Goal: Check status: Check status

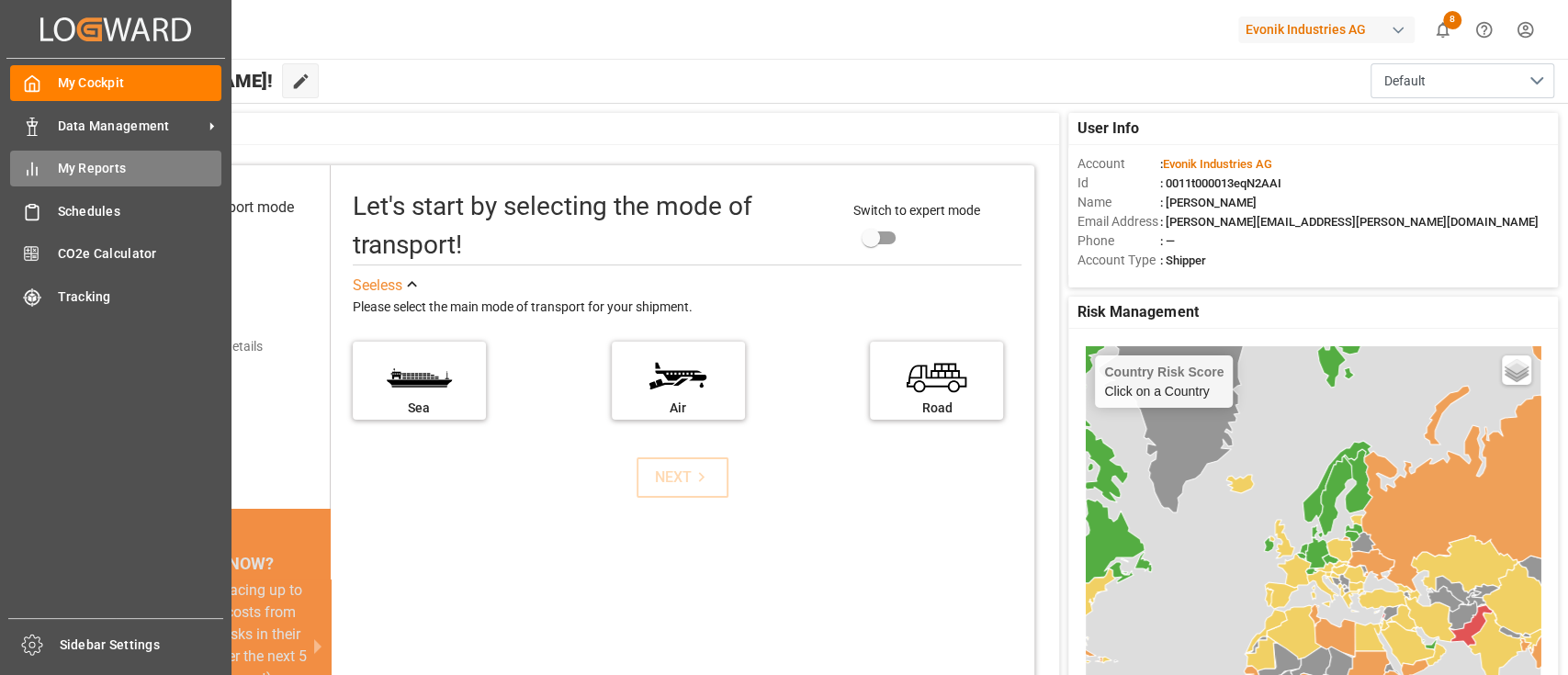
click at [95, 160] on span "My Reports" at bounding box center [140, 169] width 165 height 20
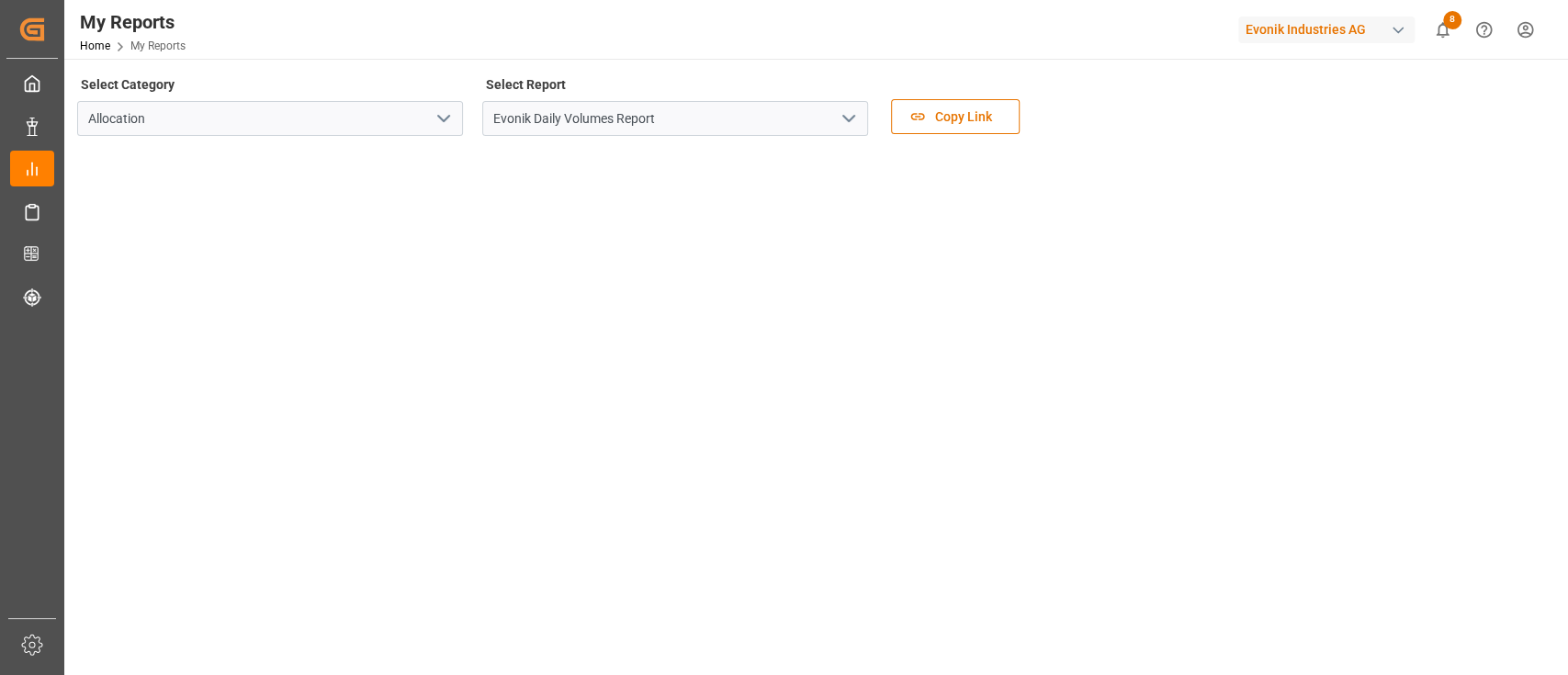
click at [856, 125] on icon "open menu" at bounding box center [849, 118] width 22 height 22
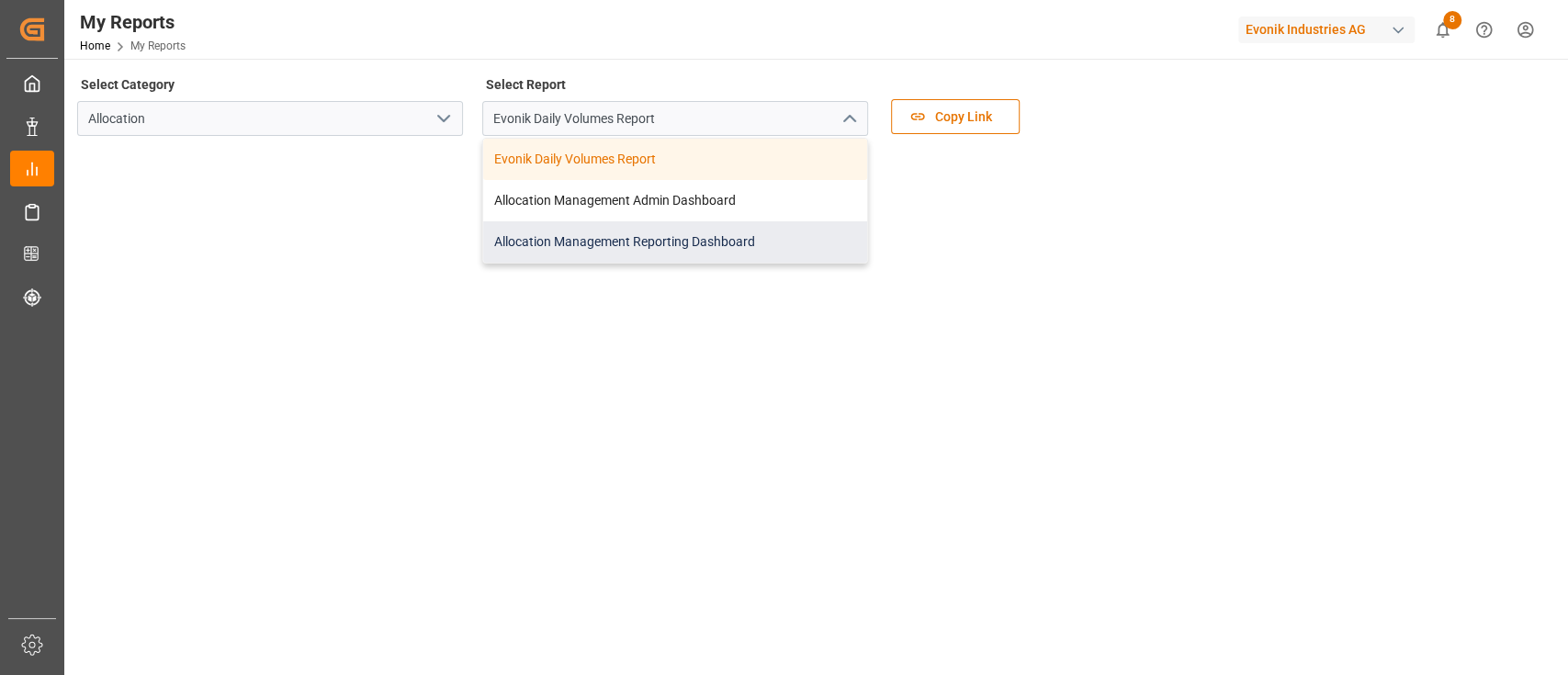
click at [639, 244] on div "Allocation Management Reporting Dashboard" at bounding box center [675, 242] width 384 height 41
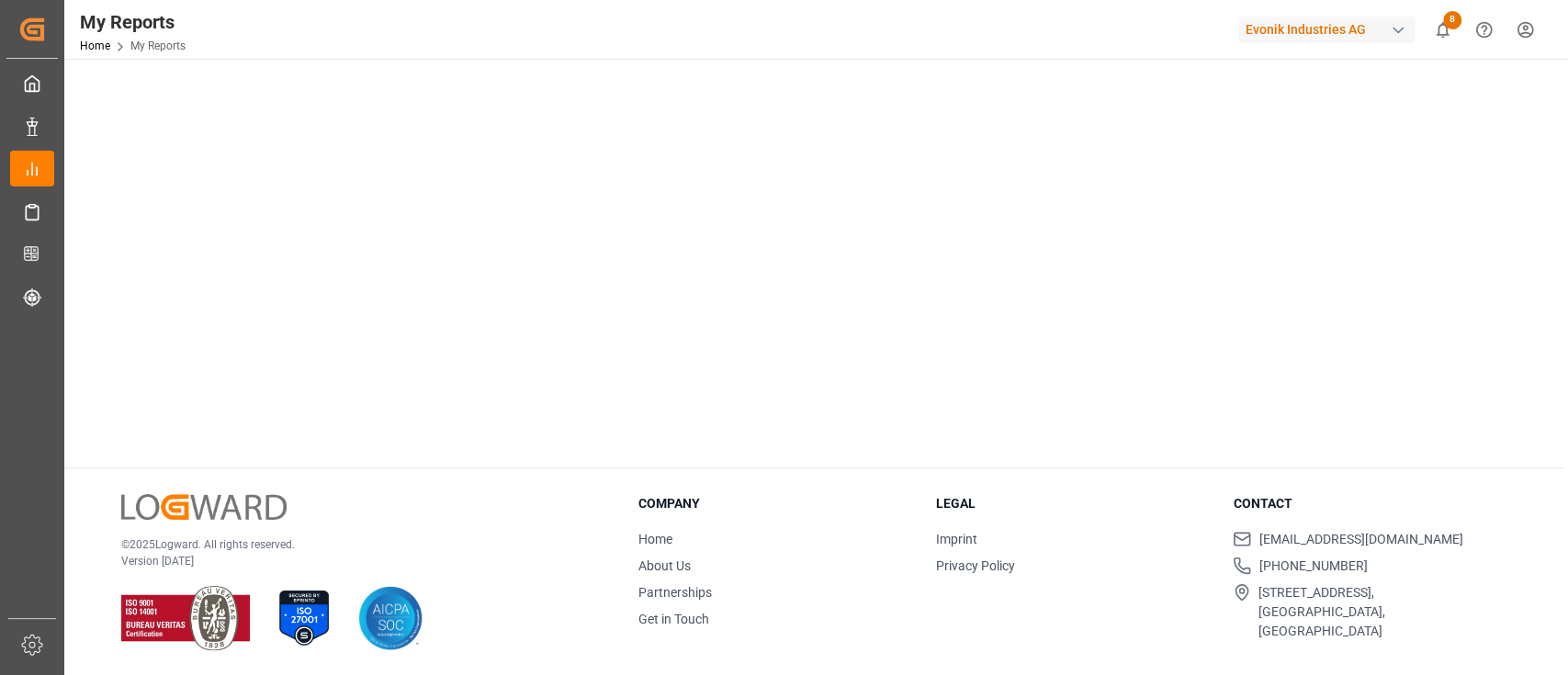
scroll to position [24, 0]
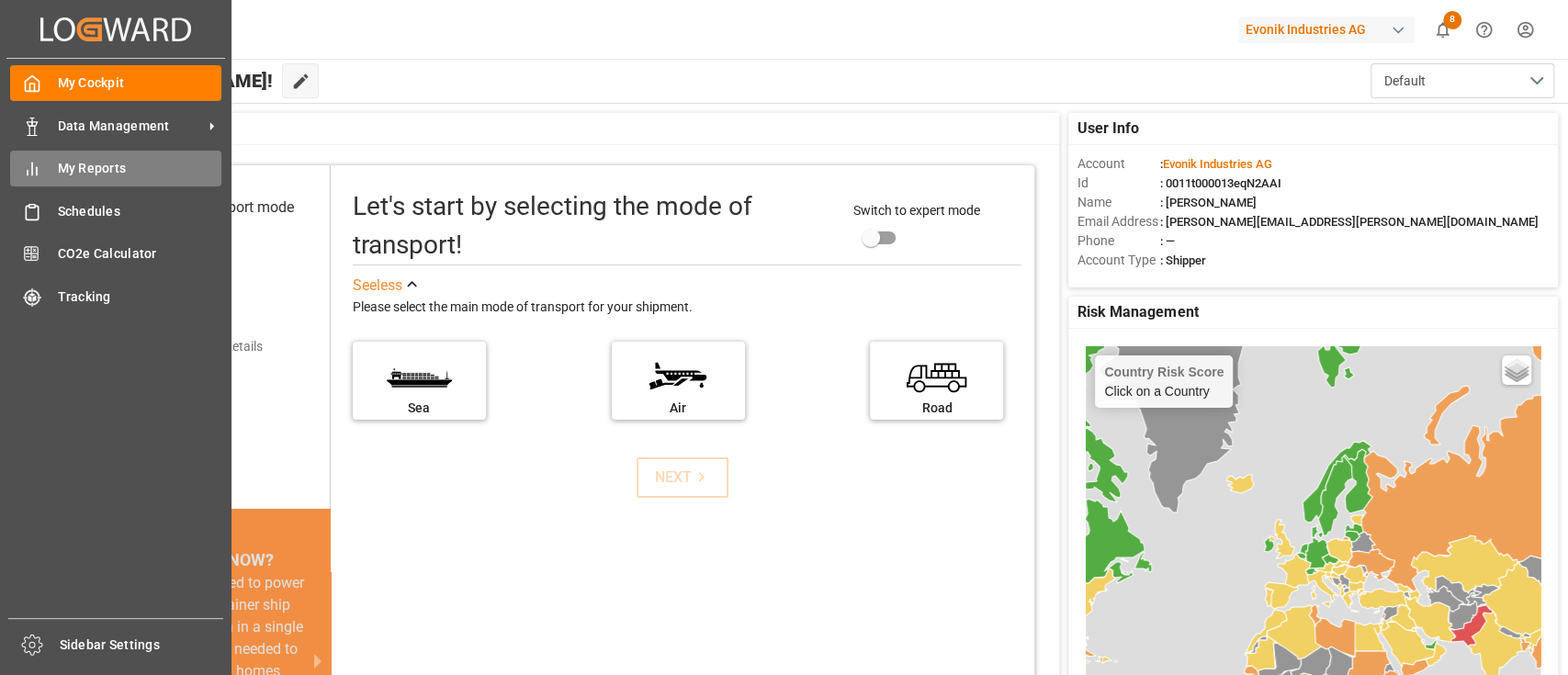
click at [40, 166] on icon at bounding box center [33, 169] width 19 height 19
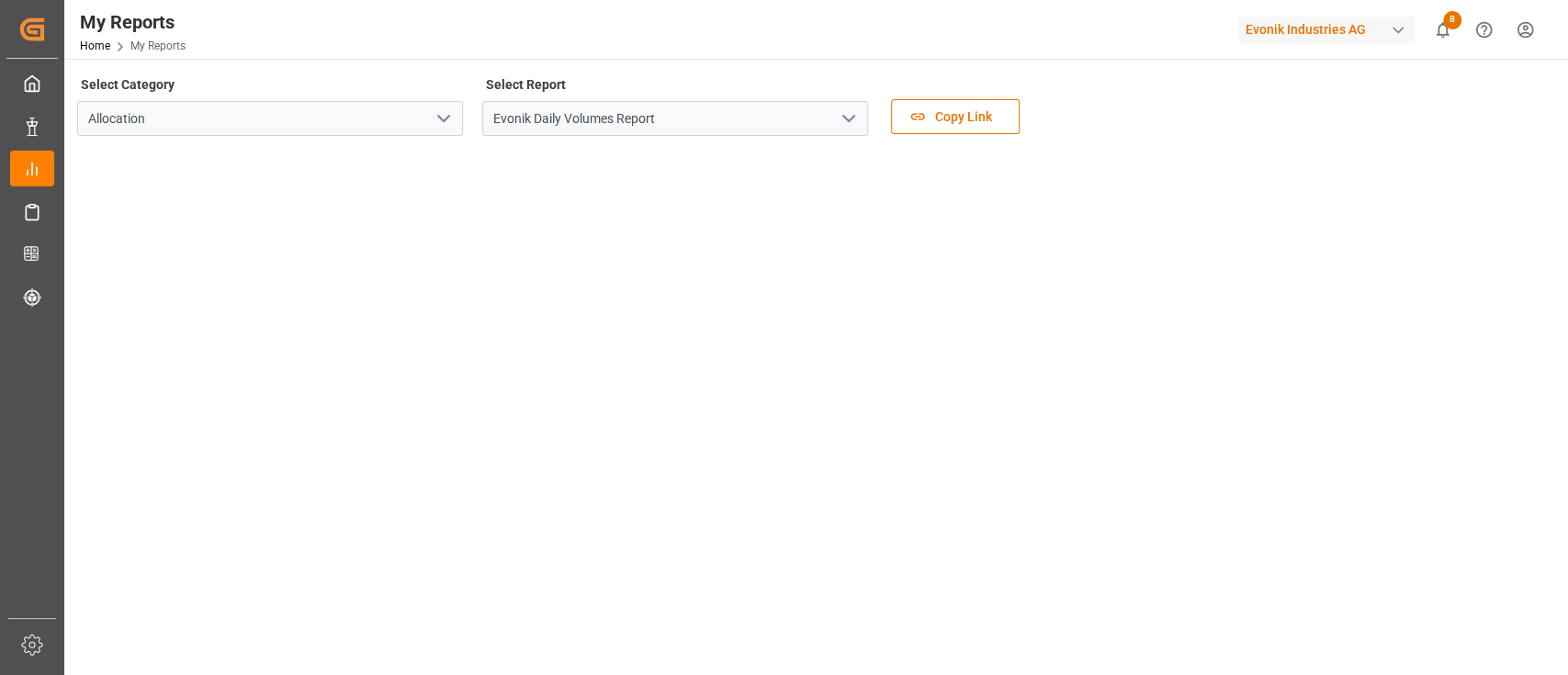
click at [843, 118] on icon "open menu" at bounding box center [849, 118] width 22 height 22
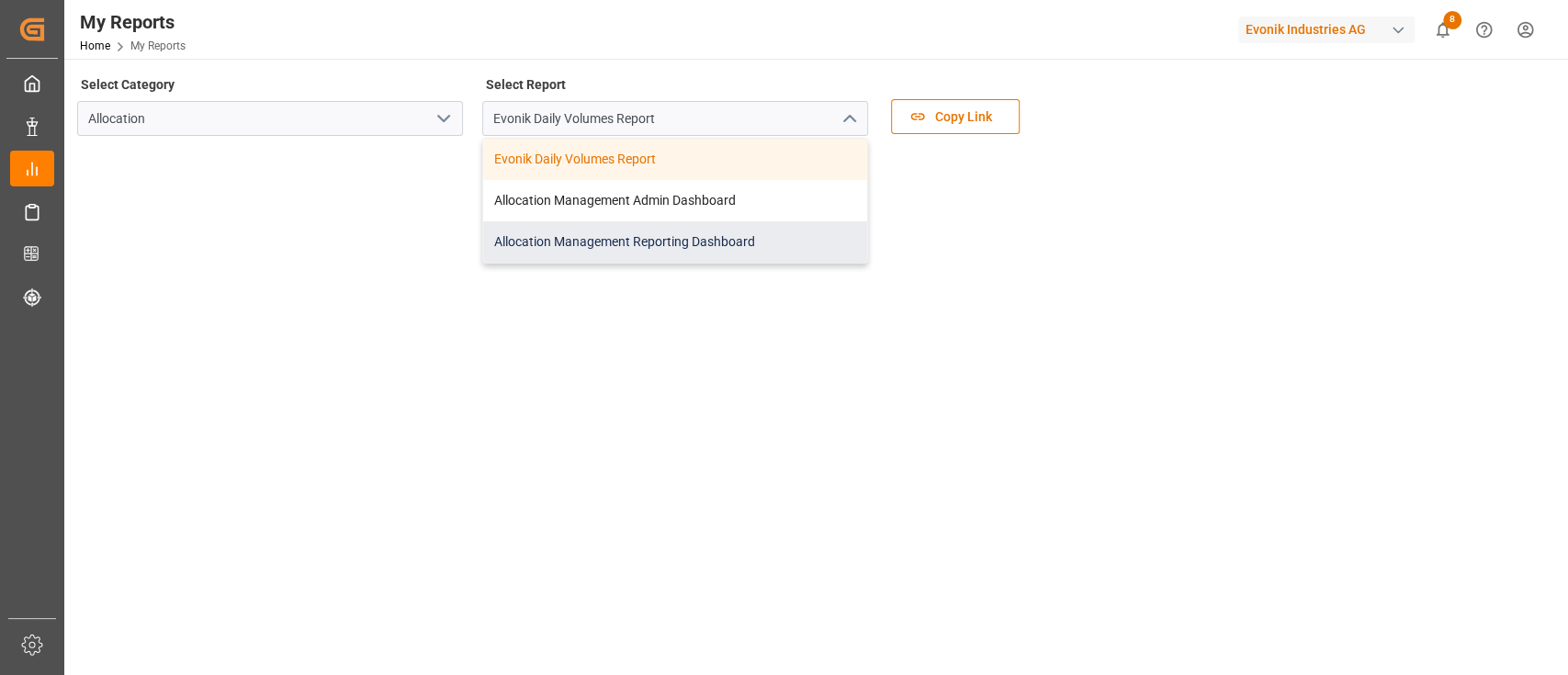
click at [660, 238] on div "Allocation Management Reporting Dashboard" at bounding box center [675, 242] width 384 height 41
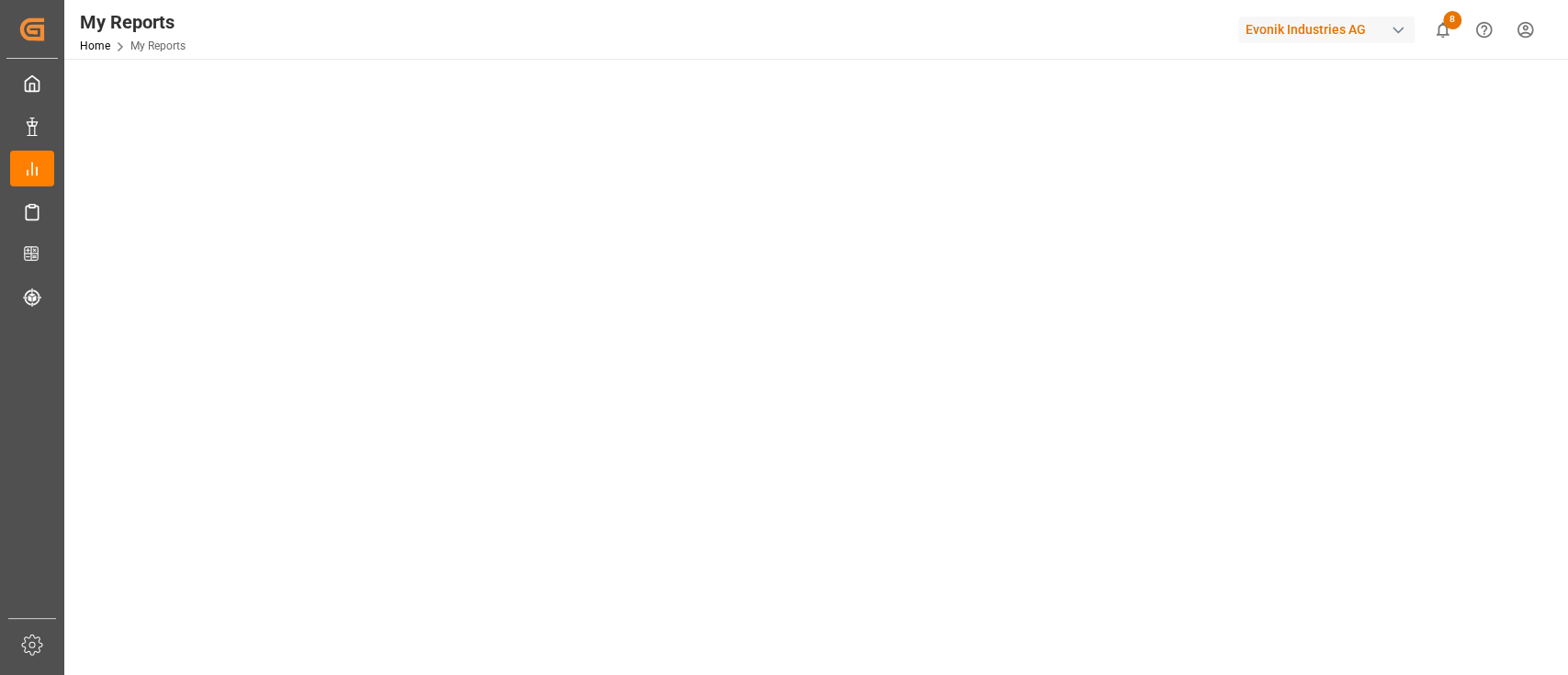
scroll to position [171, 0]
